Goal: Task Accomplishment & Management: Complete application form

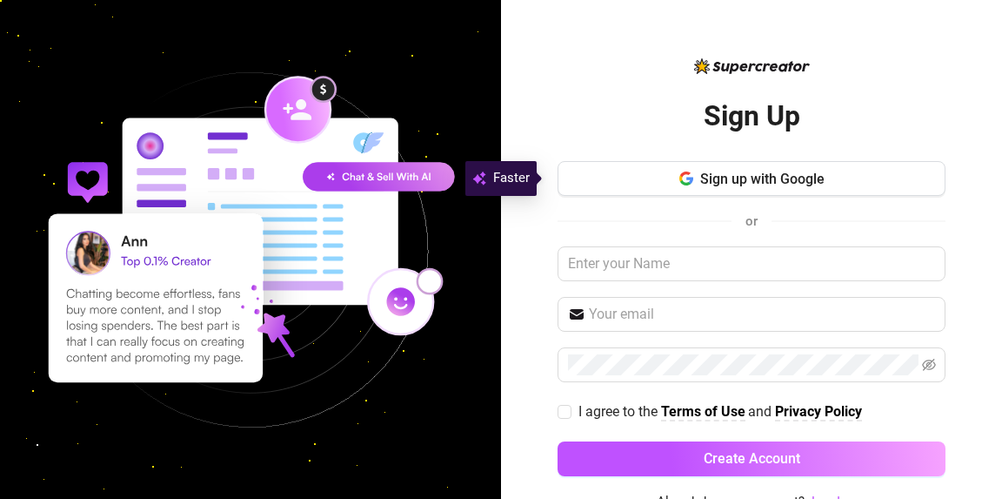
click at [703, 167] on button "Sign up with Google" at bounding box center [752, 178] width 388 height 35
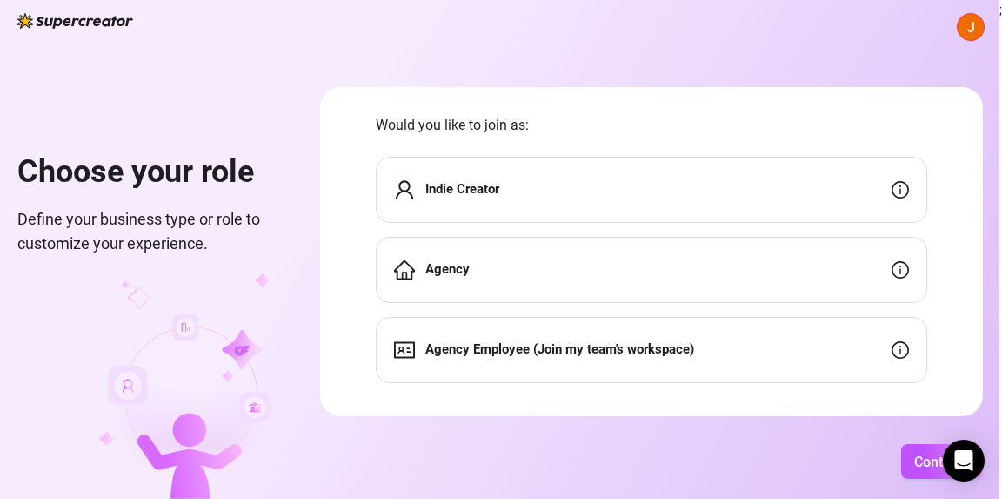
scroll to position [50, 0]
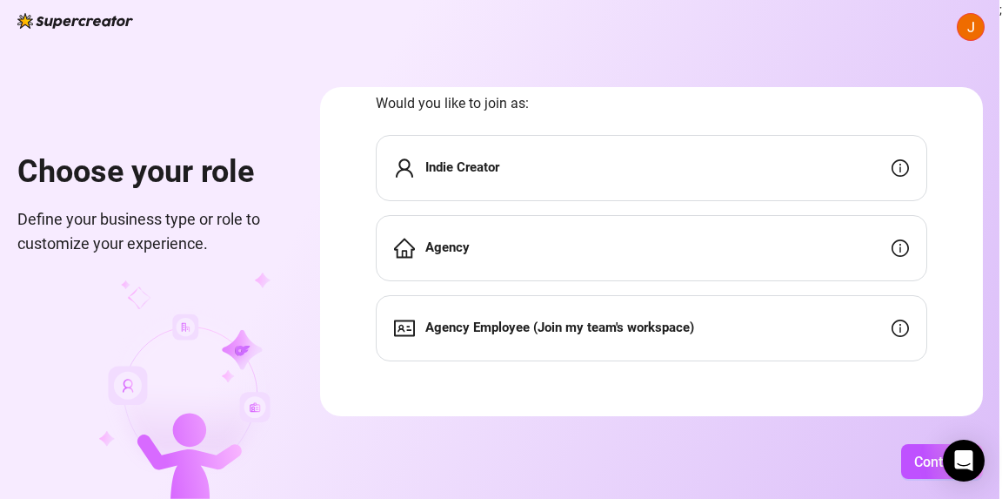
click at [912, 466] on button "Continue" at bounding box center [942, 461] width 82 height 35
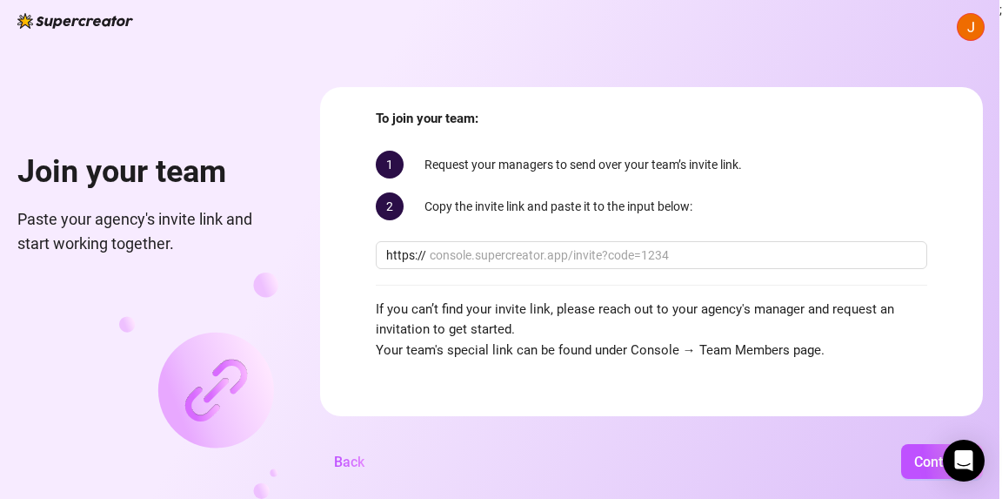
scroll to position [33, 0]
